Goal: Information Seeking & Learning: Learn about a topic

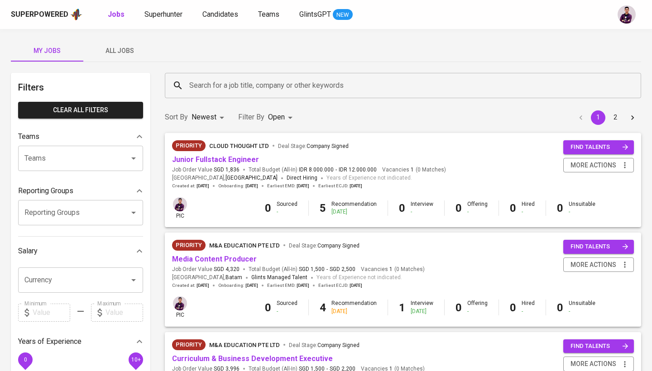
click at [128, 52] on span "All Jobs" at bounding box center [120, 50] width 62 height 11
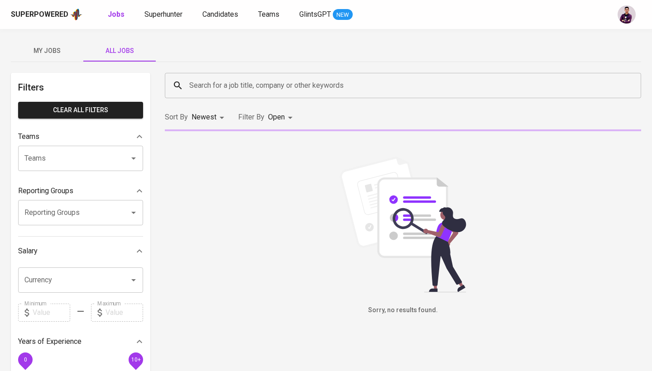
click at [51, 52] on span "My Jobs" at bounding box center [47, 50] width 62 height 11
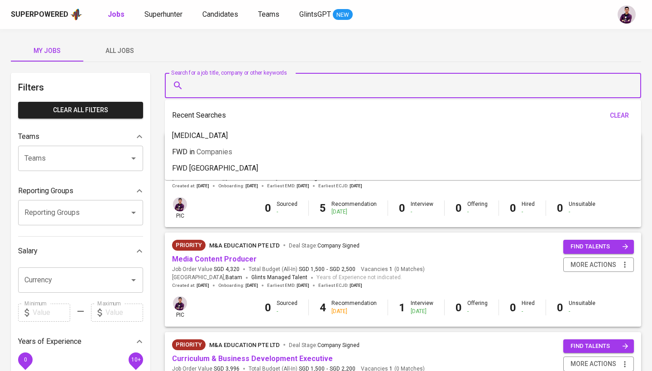
click at [237, 90] on input "Search for a job title, company or other keywords" at bounding box center [405, 85] width 437 height 17
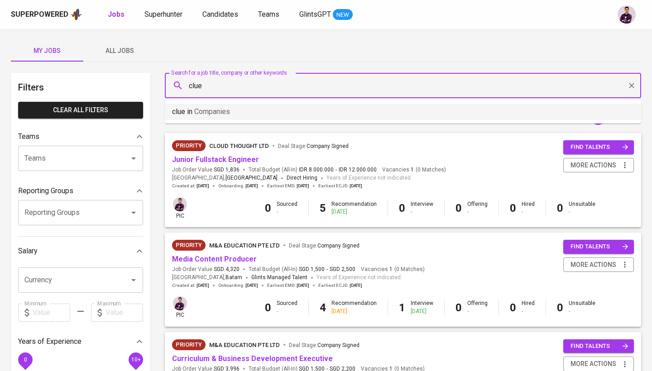
click at [271, 112] on li "clue in Companies" at bounding box center [403, 112] width 476 height 16
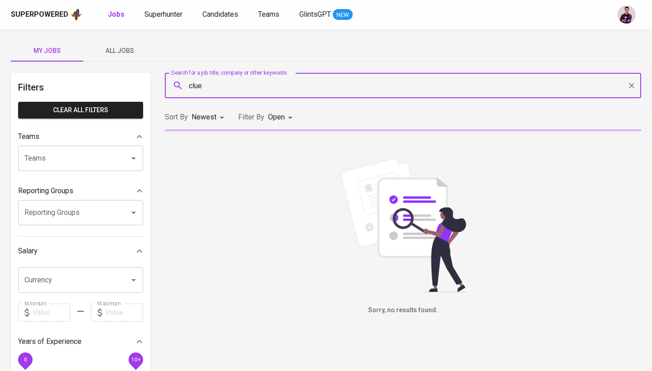
type input "clue"
click at [283, 119] on body "Superpowered Jobs Superhunter Candidates Teams GlintsGPT NEW My Jobs All Jobs F…" at bounding box center [326, 309] width 652 height 618
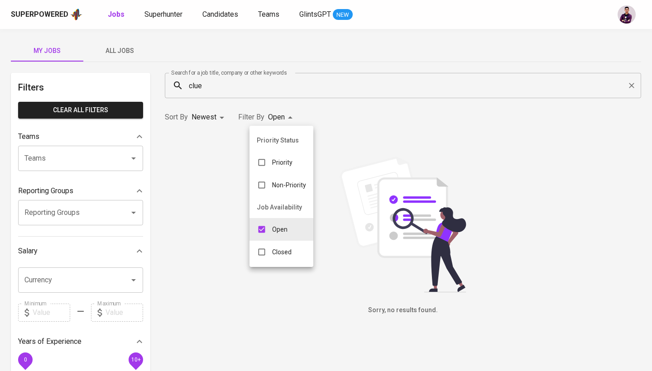
click at [286, 250] on p "Closed" at bounding box center [281, 252] width 19 height 9
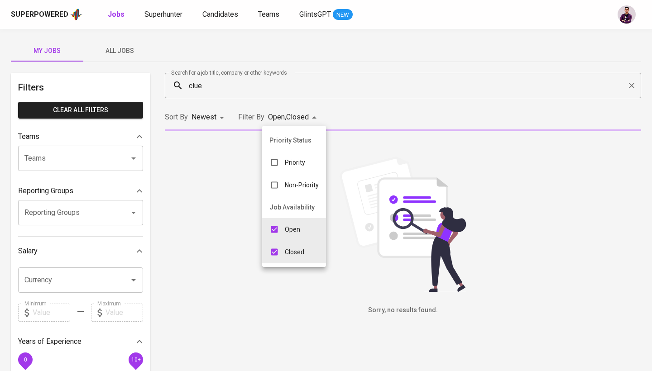
type input "OPEN,CLOSE"
checkbox input "true"
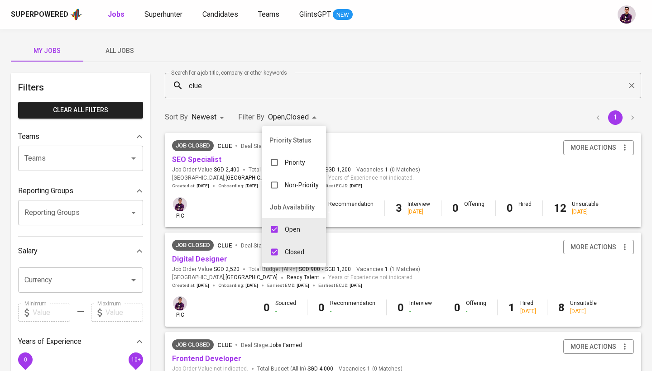
click at [320, 158] on div at bounding box center [326, 185] width 652 height 371
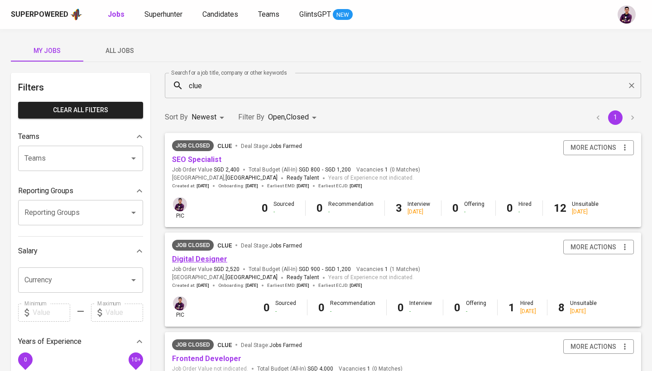
click at [214, 256] on link "Digital Designer" at bounding box center [199, 259] width 55 height 9
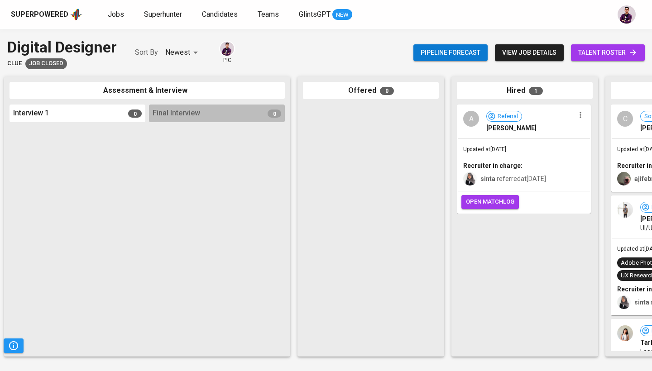
scroll to position [0, 318]
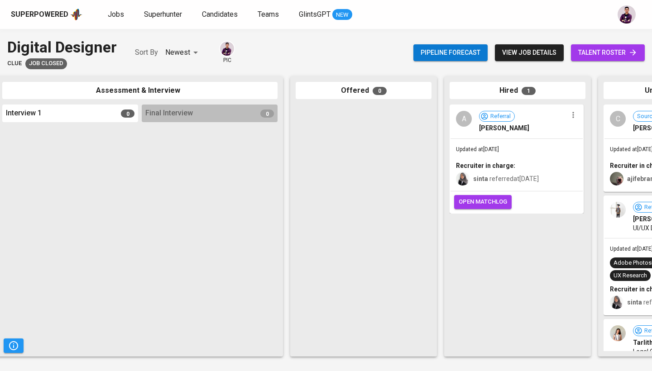
click at [320, 119] on div "A" at bounding box center [464, 119] width 16 height 16
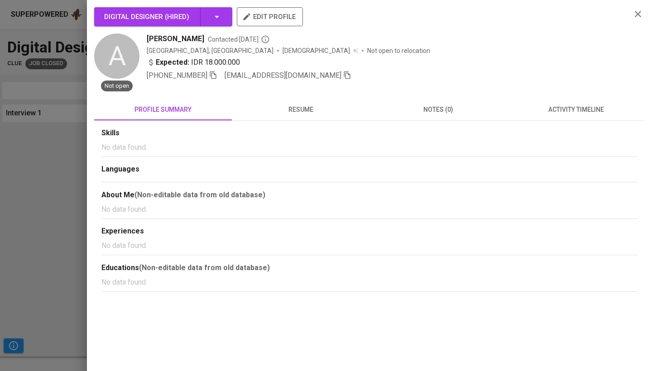
click at [300, 121] on div "Skills No data found. Languages About Me (Non-editable data from old database) …" at bounding box center [369, 206] width 551 height 171
click at [300, 113] on span "resume" at bounding box center [300, 109] width 127 height 11
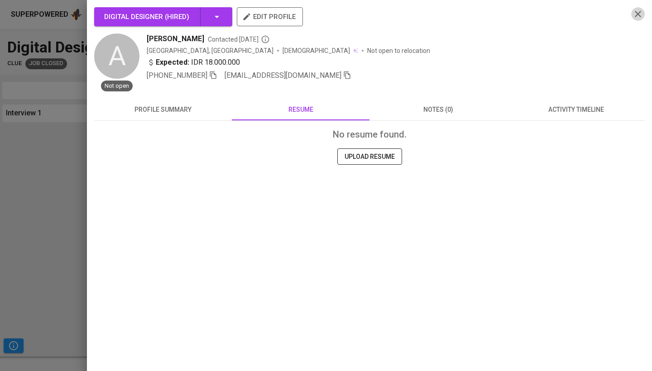
click at [320, 13] on icon "button" at bounding box center [638, 14] width 11 height 11
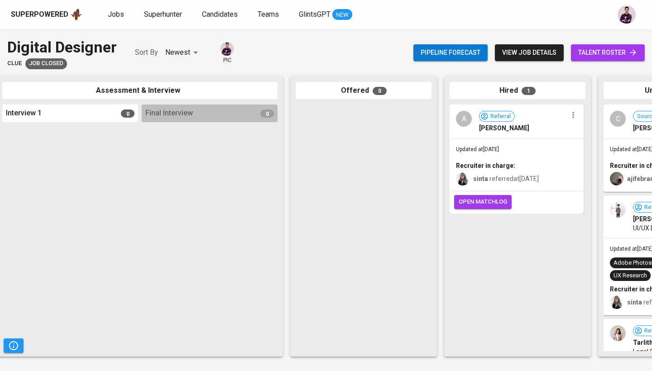
click at [320, 58] on link "talent roster" at bounding box center [608, 52] width 74 height 17
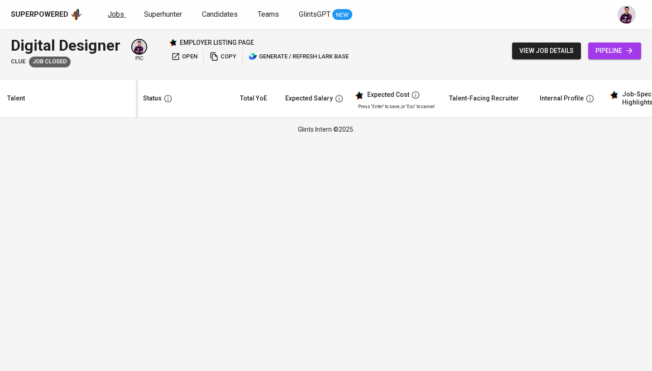
click at [111, 9] on link "Jobs" at bounding box center [117, 14] width 18 height 11
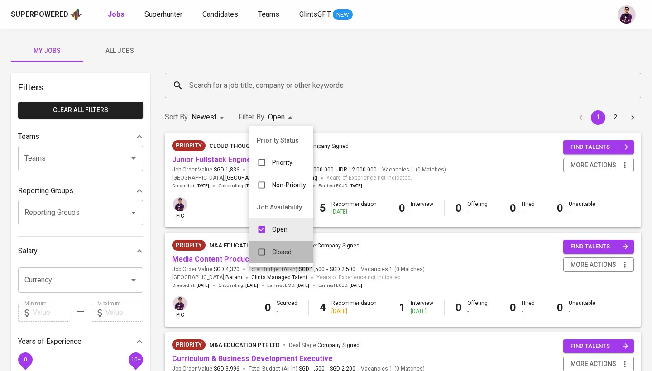
click at [289, 253] on p "Closed" at bounding box center [281, 252] width 19 height 9
type input "OPEN,CLOSE"
checkbox input "true"
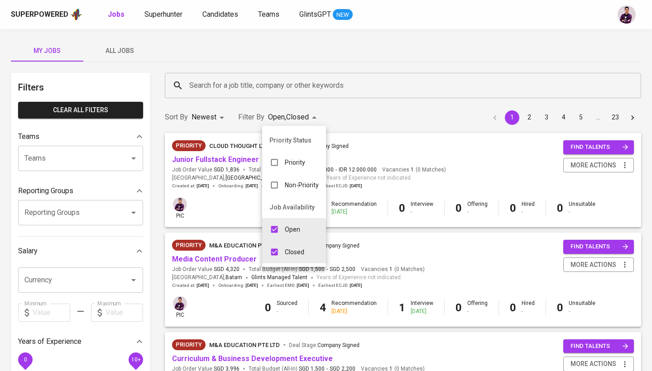
click at [248, 82] on div at bounding box center [326, 185] width 652 height 371
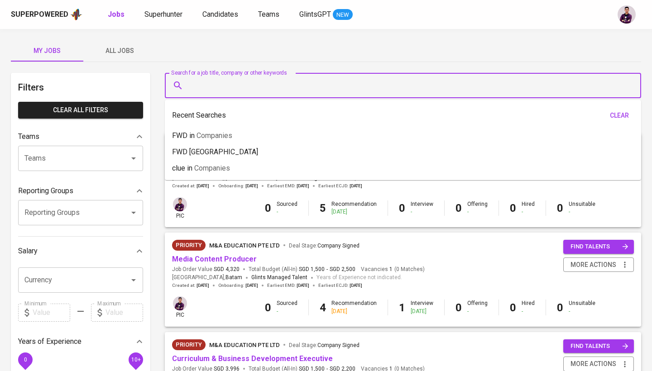
click at [258, 83] on input "Search for a job title, company or other keywords" at bounding box center [405, 85] width 437 height 17
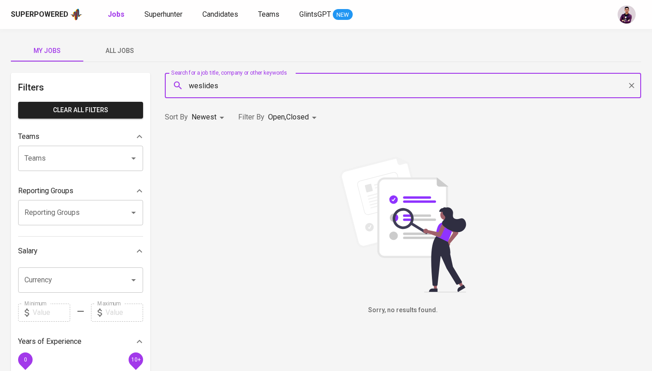
click at [199, 90] on input "weslides" at bounding box center [405, 85] width 437 height 17
type input "we slides"
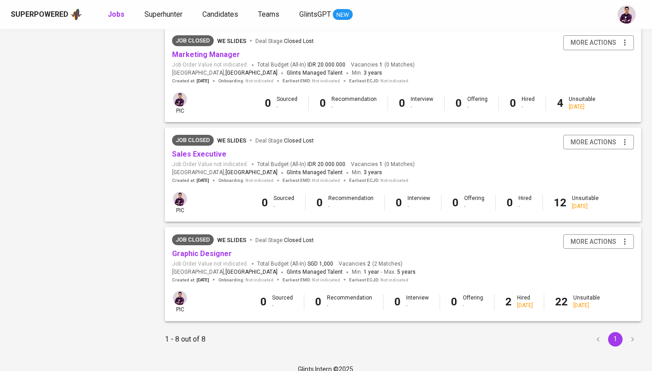
scroll to position [602, 0]
click at [221, 250] on link "Graphic Designer" at bounding box center [202, 254] width 60 height 9
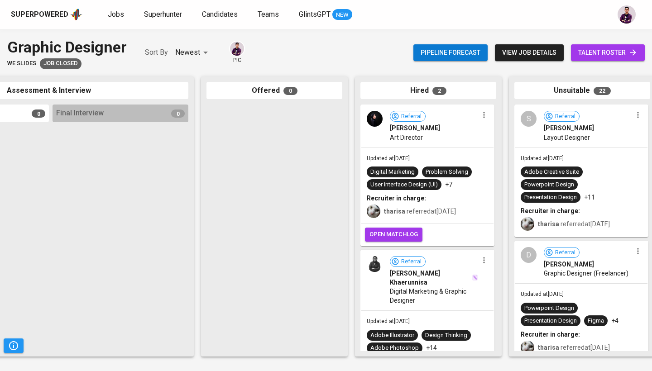
click at [320, 127] on div "Referral [PERSON_NAME] Art Director" at bounding box center [427, 127] width 132 height 42
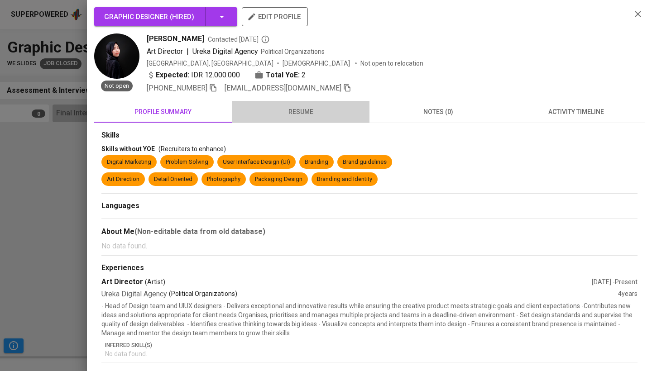
click at [302, 117] on span "resume" at bounding box center [300, 111] width 127 height 11
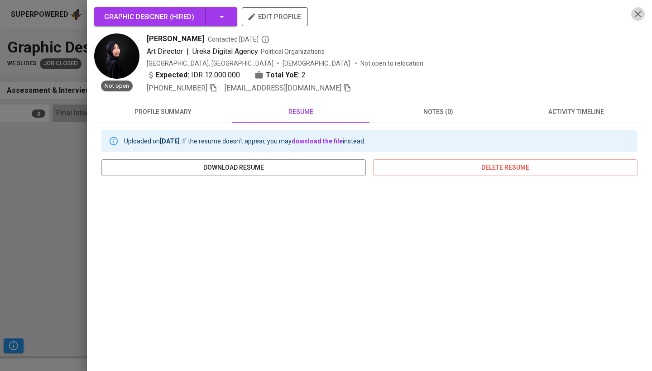
click at [320, 14] on icon "button" at bounding box center [638, 14] width 6 height 6
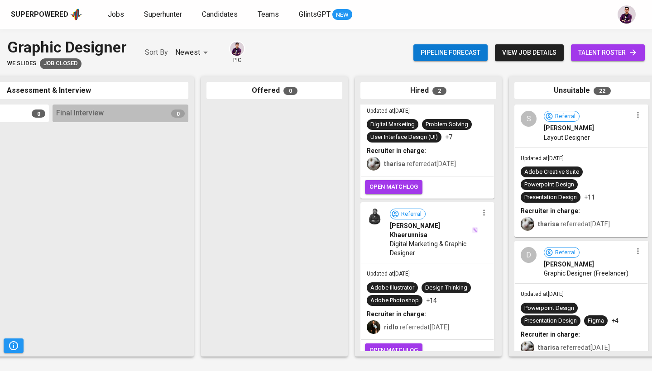
scroll to position [47, 0]
click at [320, 216] on img at bounding box center [375, 217] width 16 height 16
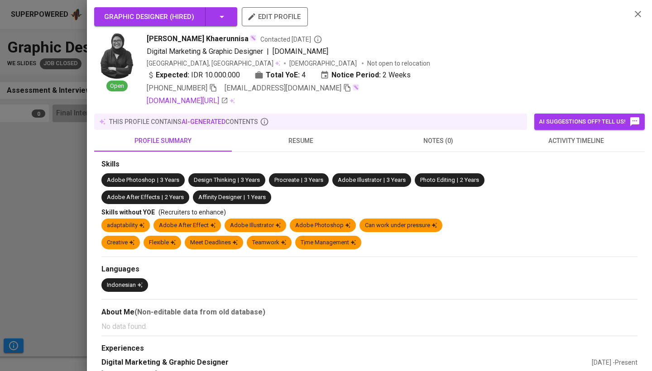
click at [306, 132] on button "resume" at bounding box center [301, 141] width 138 height 22
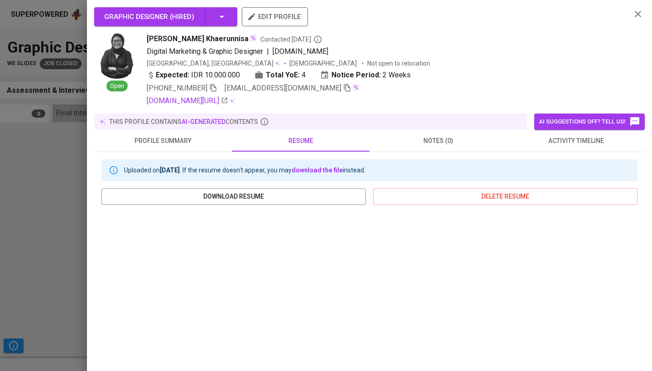
scroll to position [0, 0]
click at [186, 146] on button "profile summary" at bounding box center [163, 141] width 138 height 22
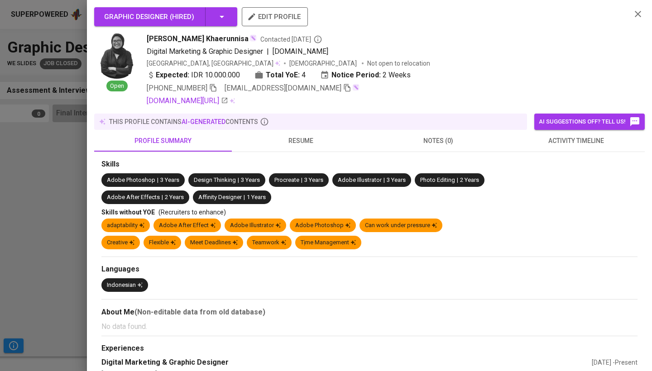
click at [320, 148] on button "activity timeline" at bounding box center [576, 141] width 138 height 22
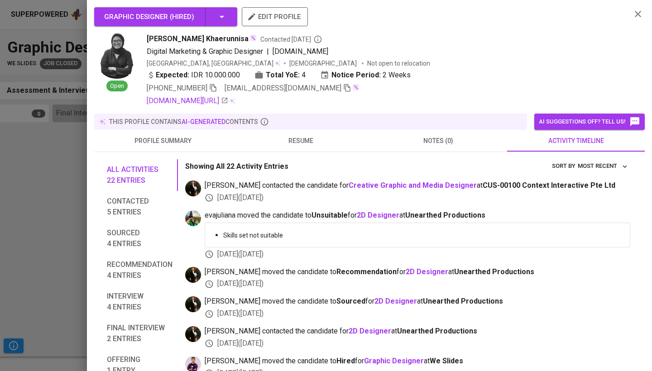
click at [320, 9] on icon "button" at bounding box center [638, 14] width 11 height 11
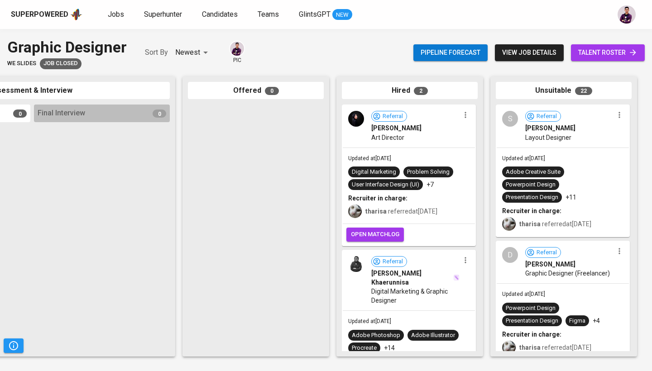
click at [320, 51] on span "talent roster" at bounding box center [607, 52] width 59 height 11
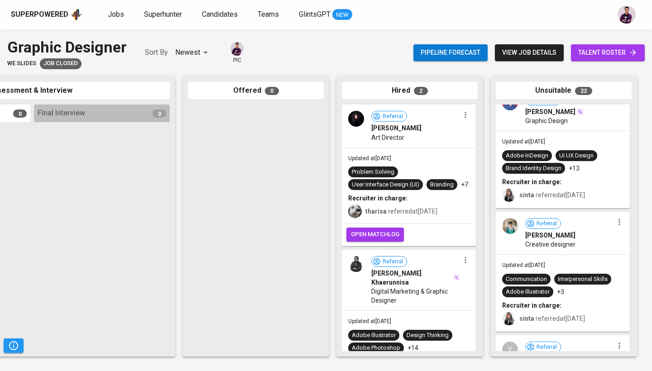
scroll to position [1308, 0]
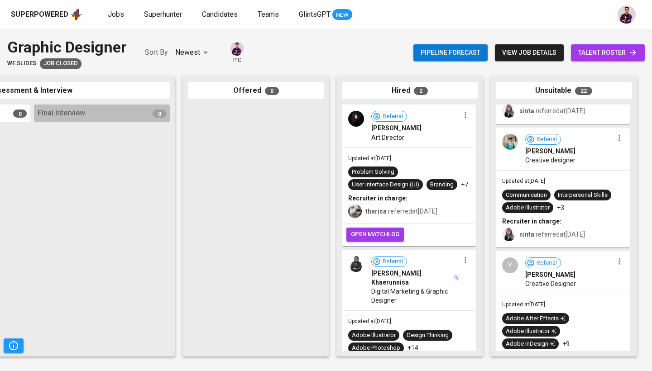
click at [123, 20] on div "Superpowered Jobs Superhunter Candidates Teams GlintsGPT NEW" at bounding box center [311, 15] width 601 height 14
click at [122, 19] on link "Jobs" at bounding box center [117, 14] width 18 height 11
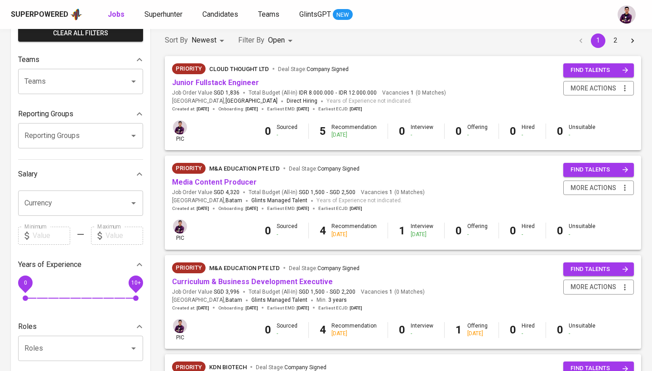
scroll to position [78, 0]
